Goal: Find specific page/section

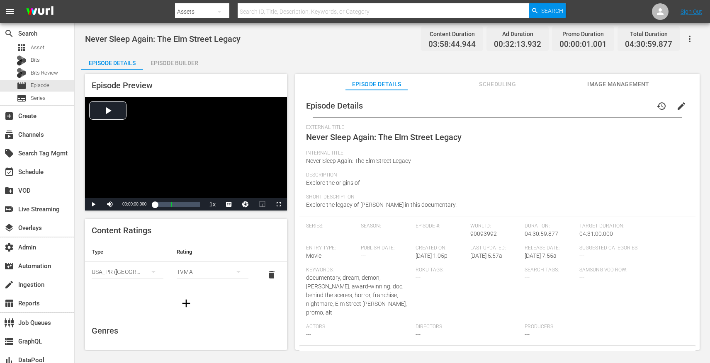
click at [693, 40] on icon "button" at bounding box center [690, 39] width 10 height 10
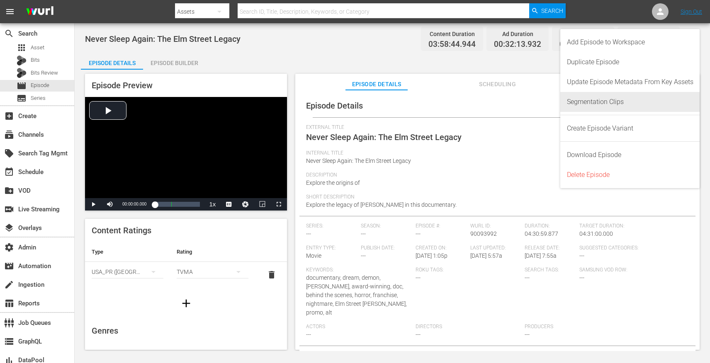
click at [612, 99] on div "Segmentation Clips" at bounding box center [630, 102] width 126 height 20
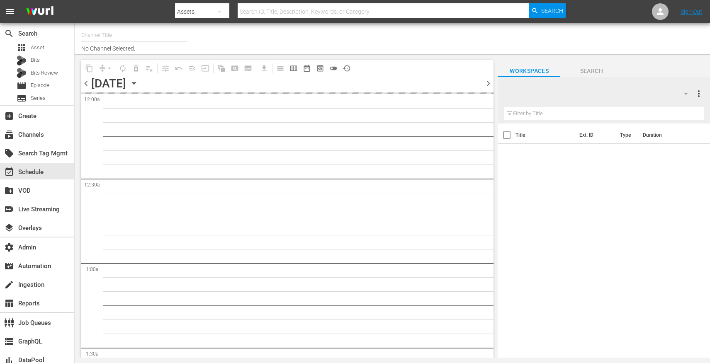
type input "Scares by Shudder (1566)"
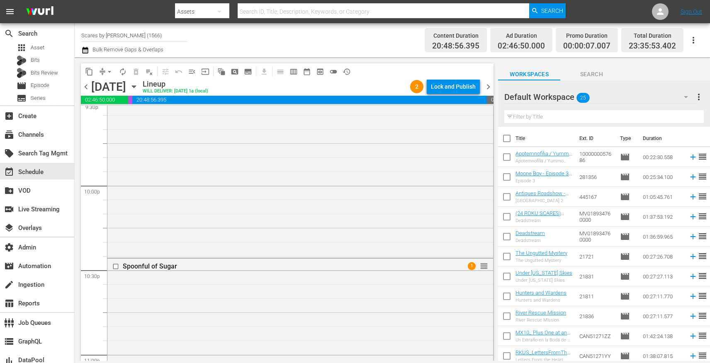
scroll to position [3844, 0]
